Goal: Task Accomplishment & Management: Manage account settings

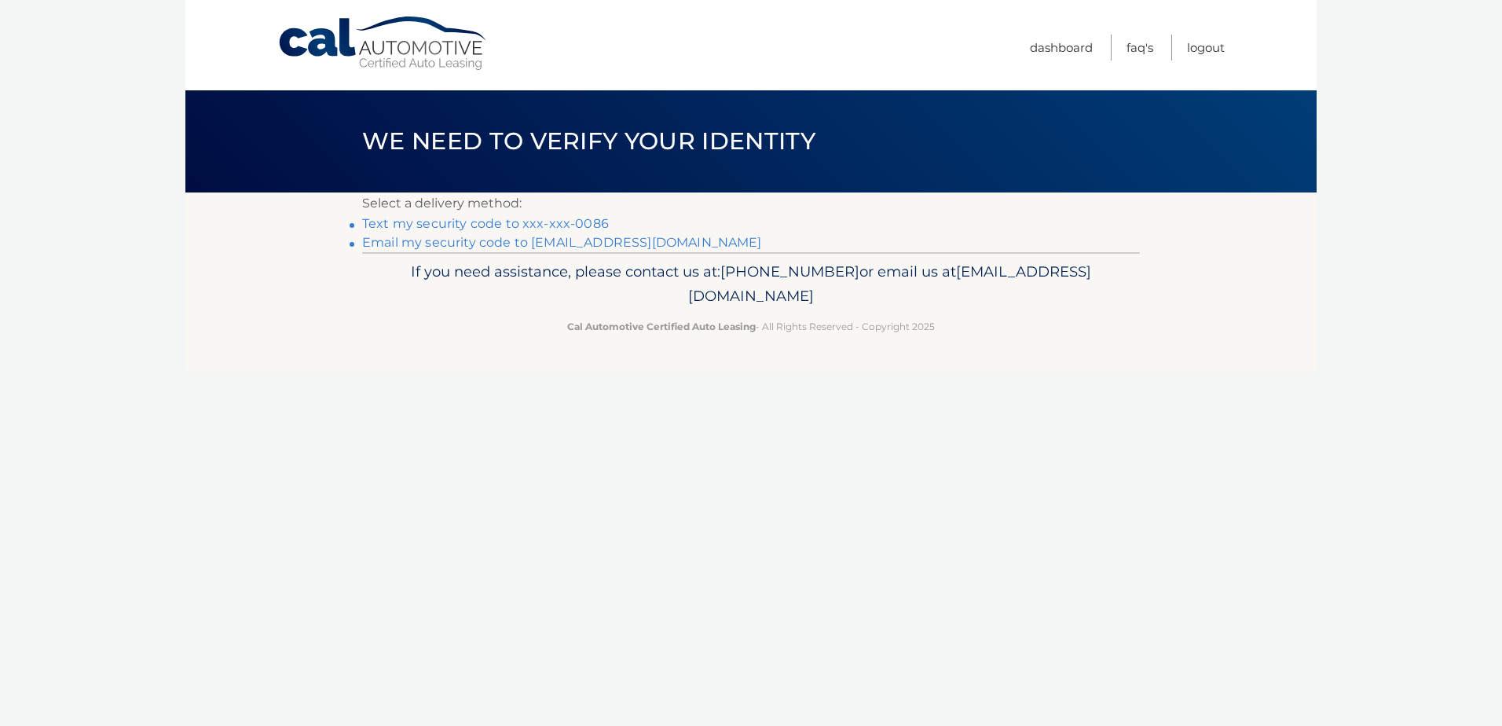
click at [545, 221] on link "Text my security code to xxx-xxx-0086" at bounding box center [485, 223] width 247 height 15
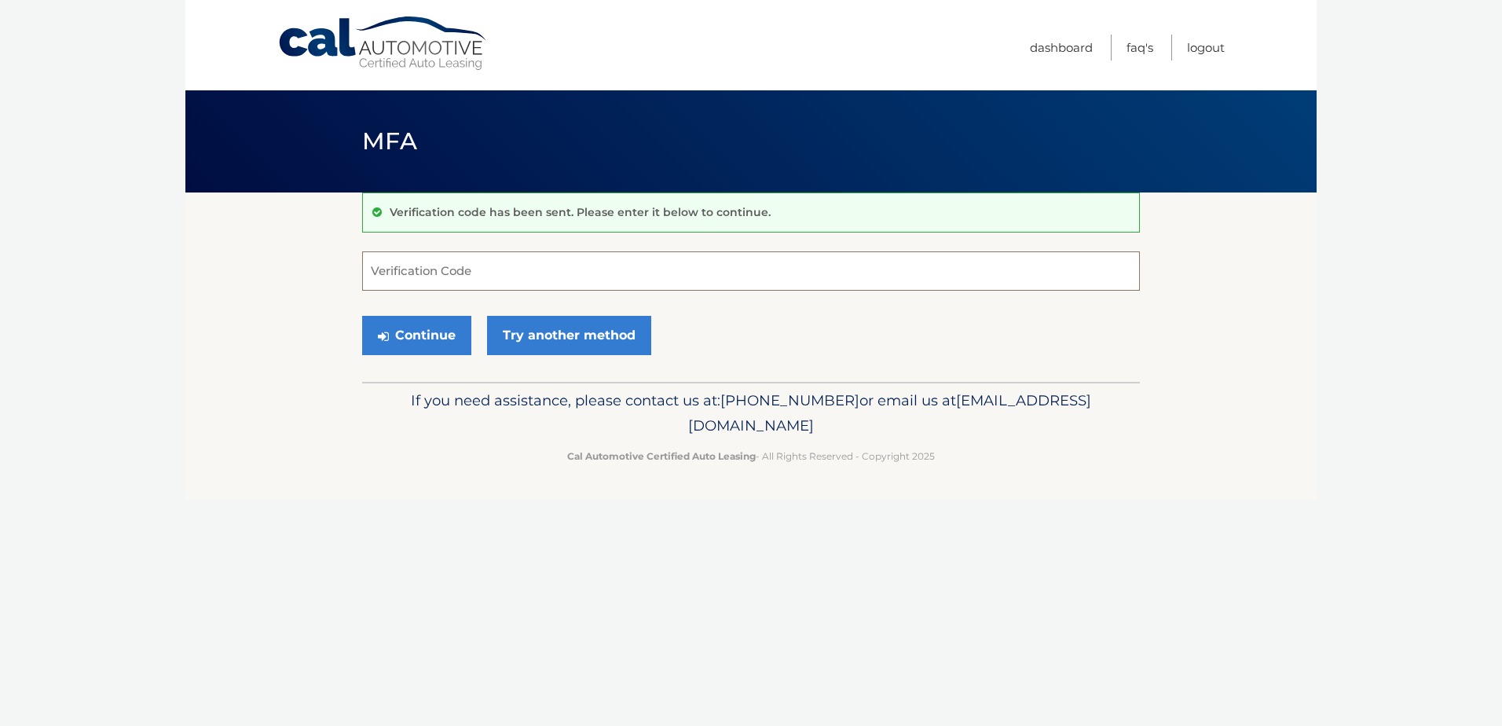
click at [556, 259] on input "Verification Code" at bounding box center [751, 270] width 778 height 39
type input "061097"
click at [548, 336] on link "Try another method" at bounding box center [569, 335] width 164 height 39
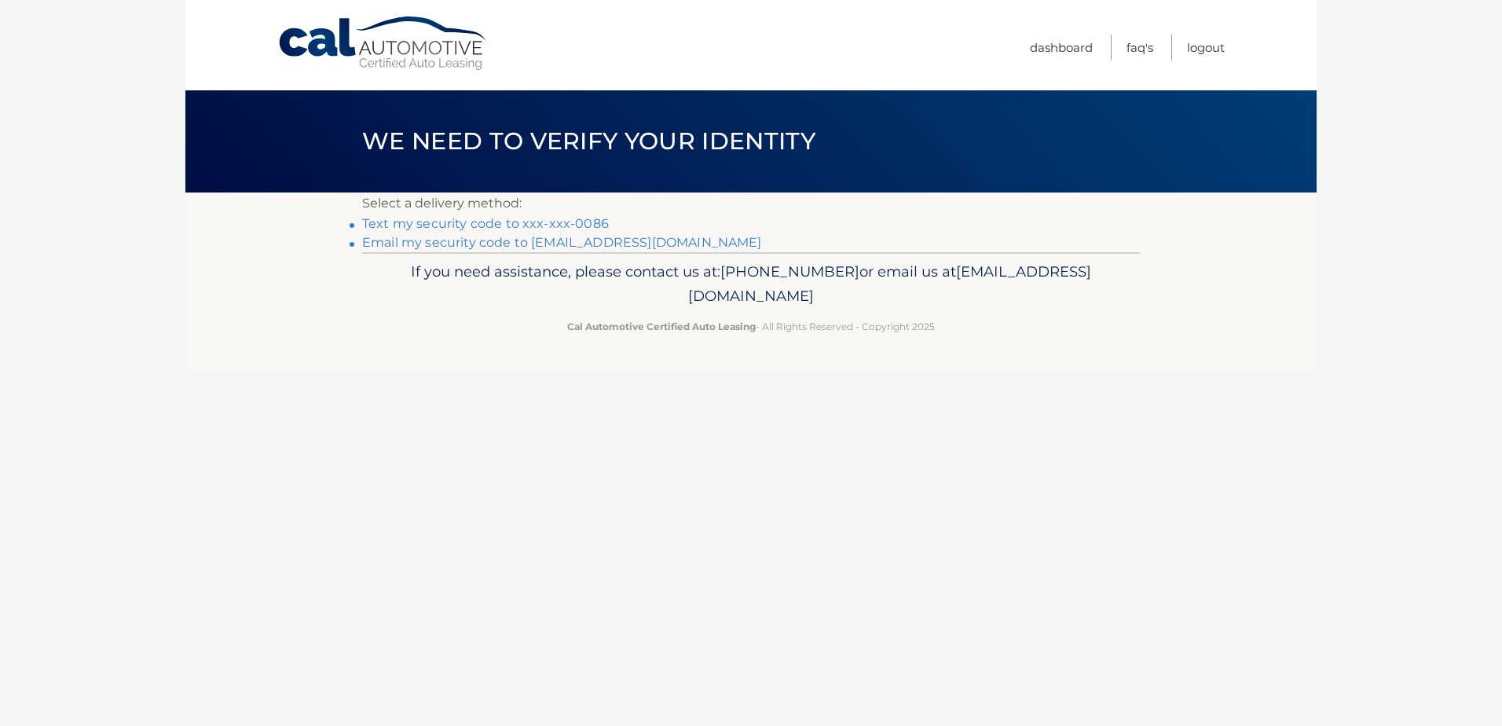
click at [468, 220] on link "Text my security code to xxx-xxx-0086" at bounding box center [485, 223] width 247 height 15
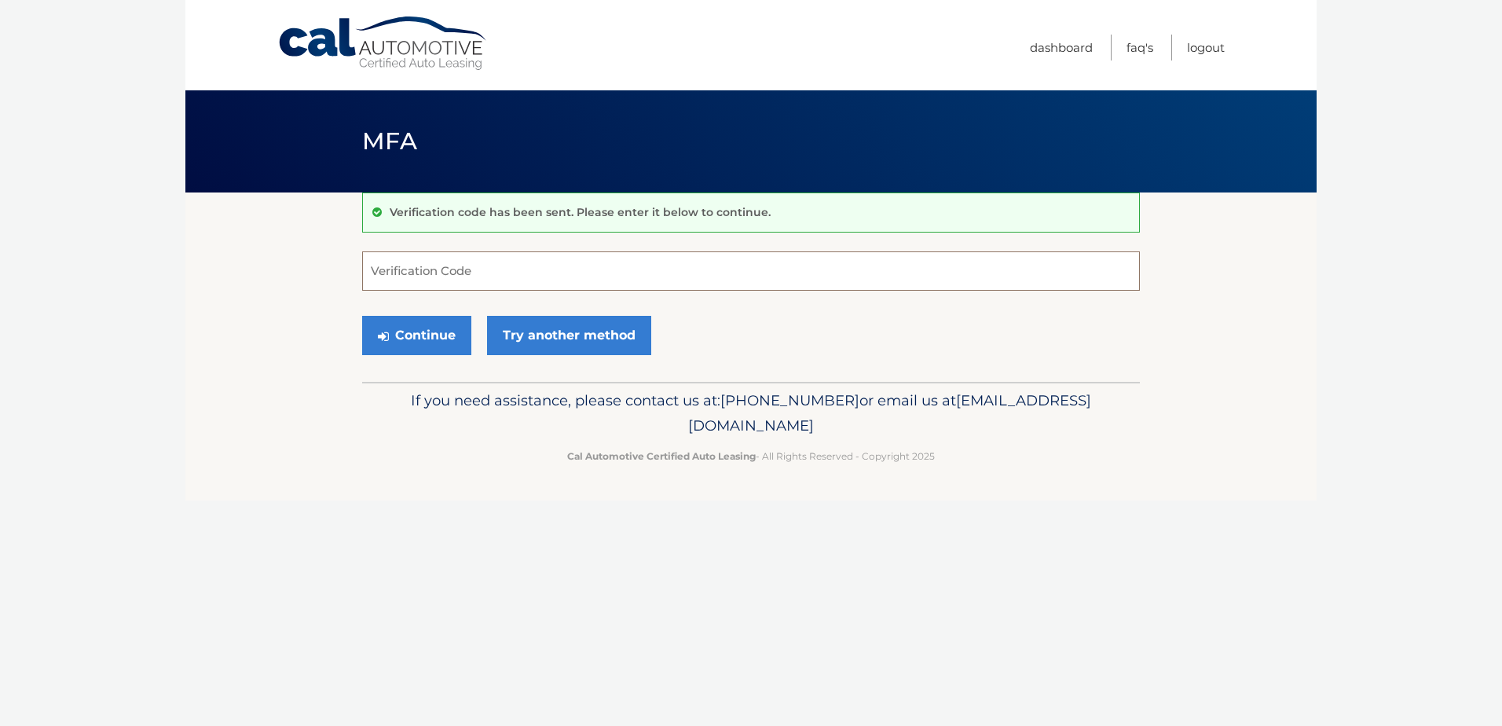
click at [548, 268] on input "Verification Code" at bounding box center [751, 270] width 778 height 39
type input "802830"
click at [407, 330] on button "Continue" at bounding box center [416, 335] width 109 height 39
